Goal: Navigation & Orientation: Find specific page/section

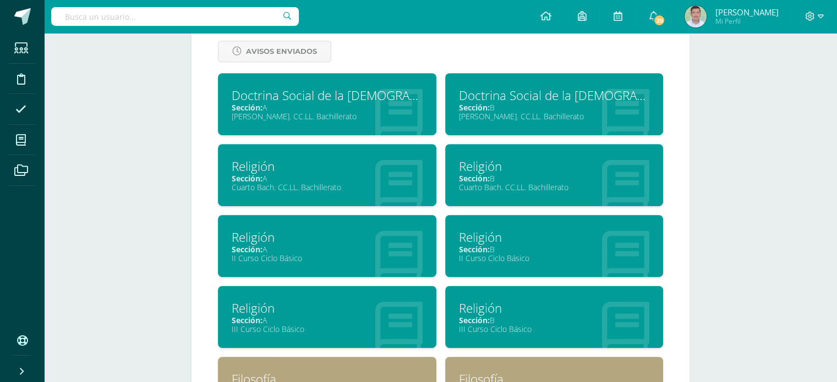
scroll to position [532, 0]
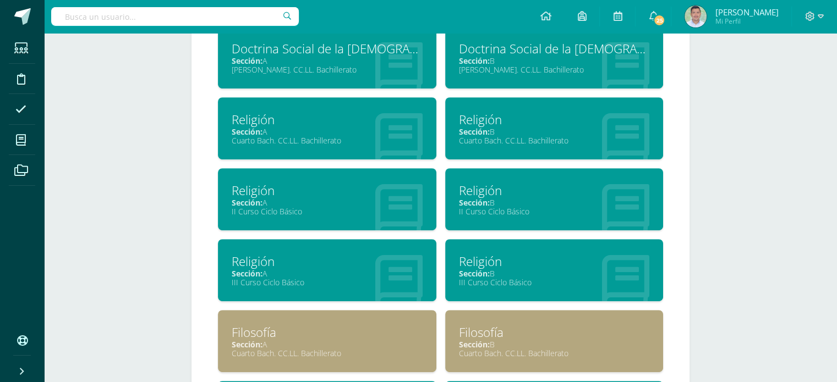
click at [260, 143] on div "Cuarto Bach. CC.LL. Bachillerato" at bounding box center [327, 140] width 191 height 10
click at [334, 57] on div "Doctrina Social de la [DEMOGRAPHIC_DATA]" at bounding box center [327, 48] width 191 height 17
